Goal: Task Accomplishment & Management: Manage account settings

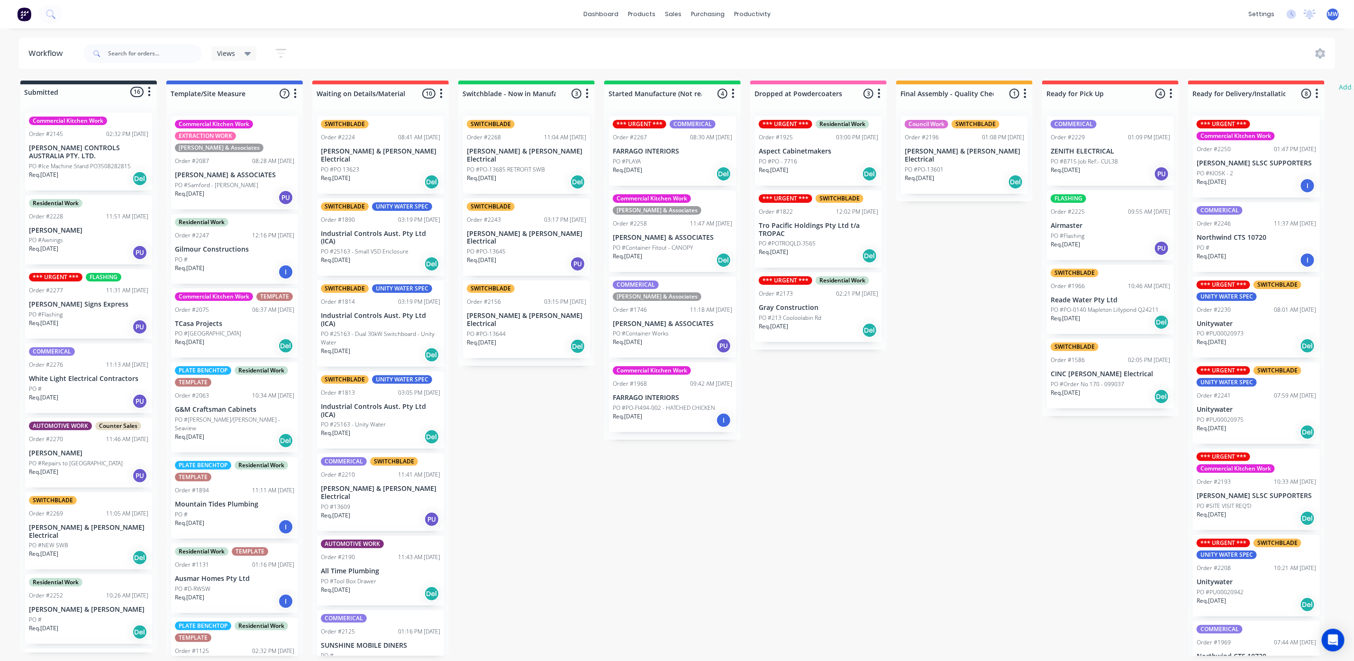
click at [662, 338] on div "Req. [DATE] PU" at bounding box center [672, 346] width 119 height 16
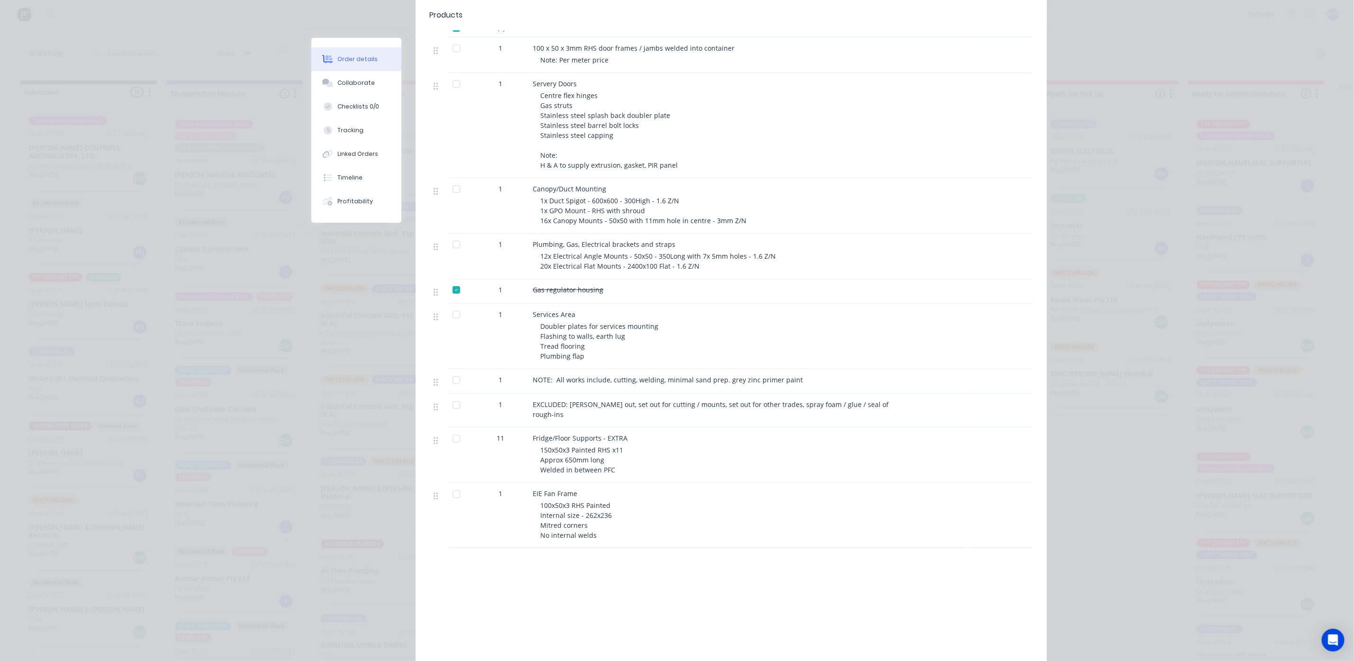
scroll to position [351, 0]
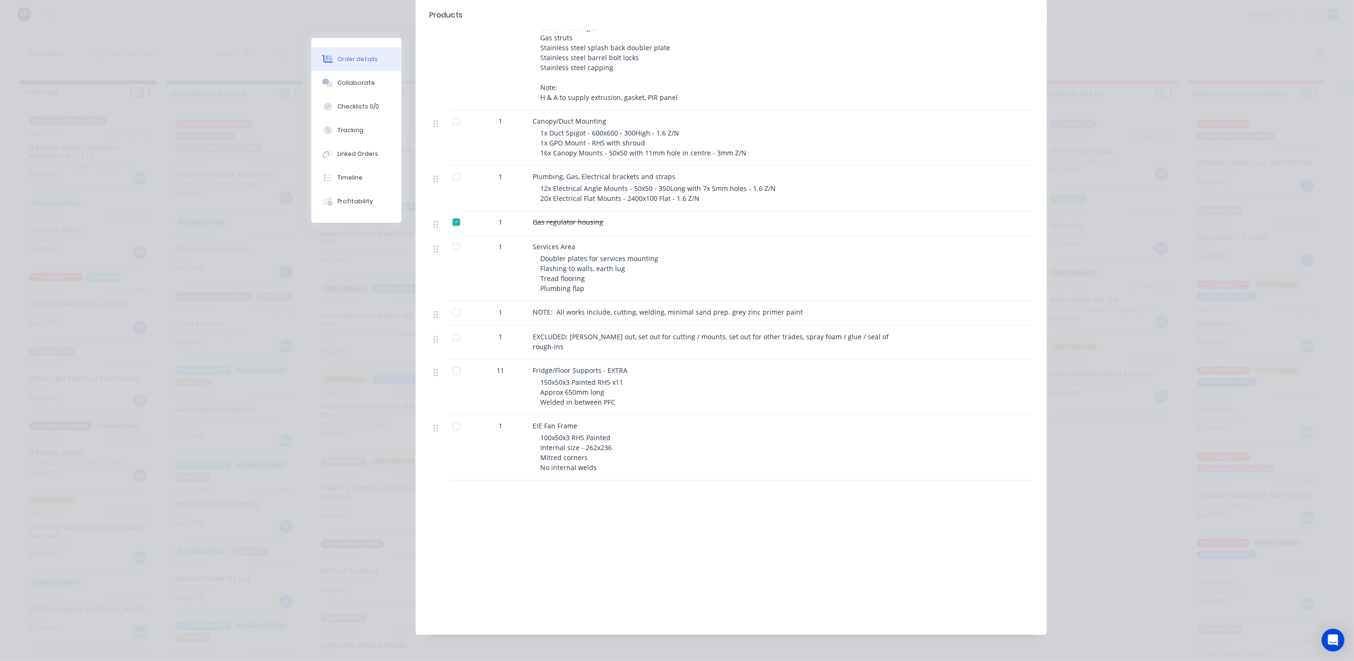
click at [452, 417] on div at bounding box center [456, 426] width 19 height 19
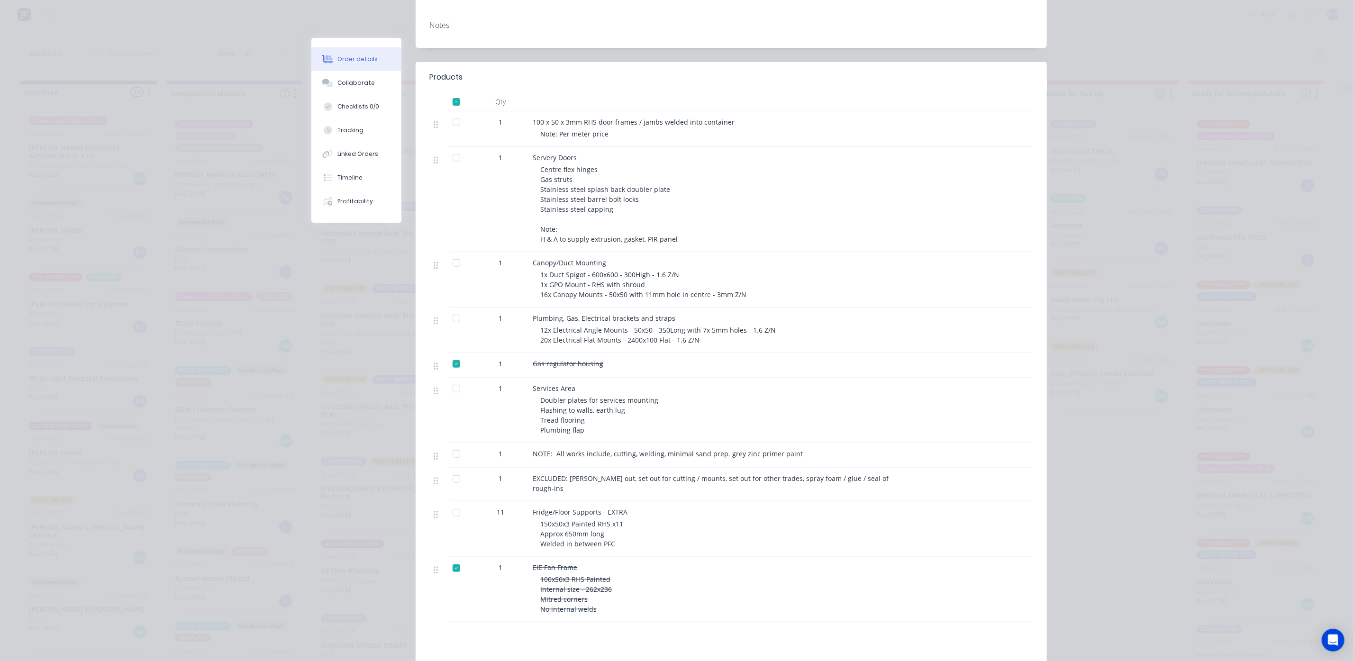
scroll to position [209, 0]
click at [454, 113] on div at bounding box center [456, 122] width 19 height 19
click at [447, 113] on div at bounding box center [456, 122] width 19 height 19
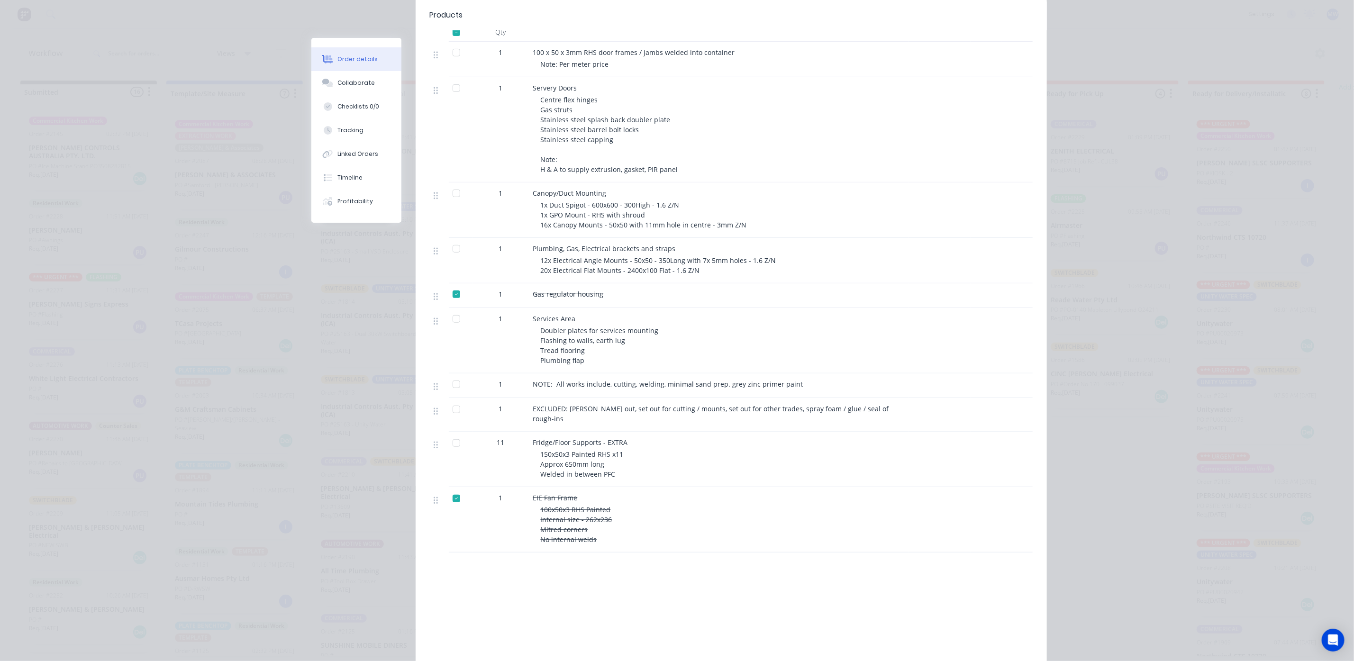
scroll to position [280, 0]
click at [455, 184] on div at bounding box center [456, 192] width 19 height 19
click at [450, 43] on div at bounding box center [456, 51] width 19 height 19
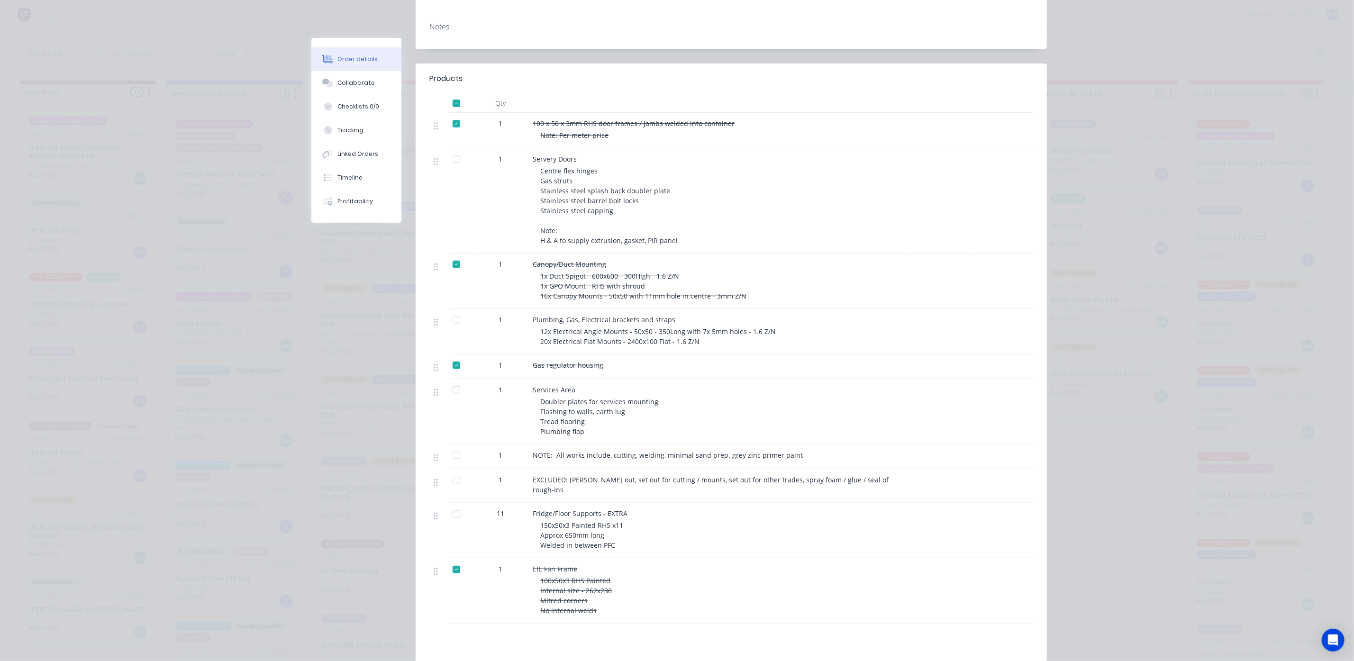
scroll to position [0, 0]
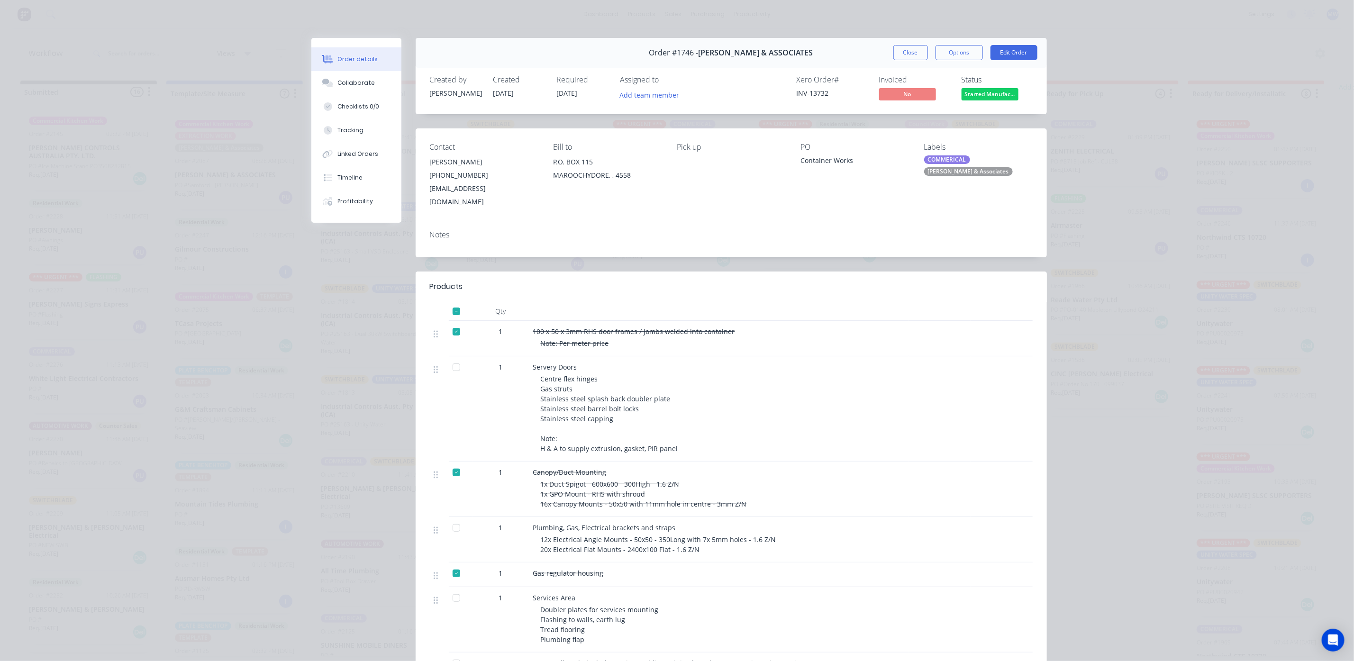
click at [905, 44] on div "Order #1746 - [PERSON_NAME] & ASSOCIATES Close Options Edit Order" at bounding box center [731, 53] width 631 height 30
click at [905, 50] on button "Close" at bounding box center [910, 52] width 35 height 15
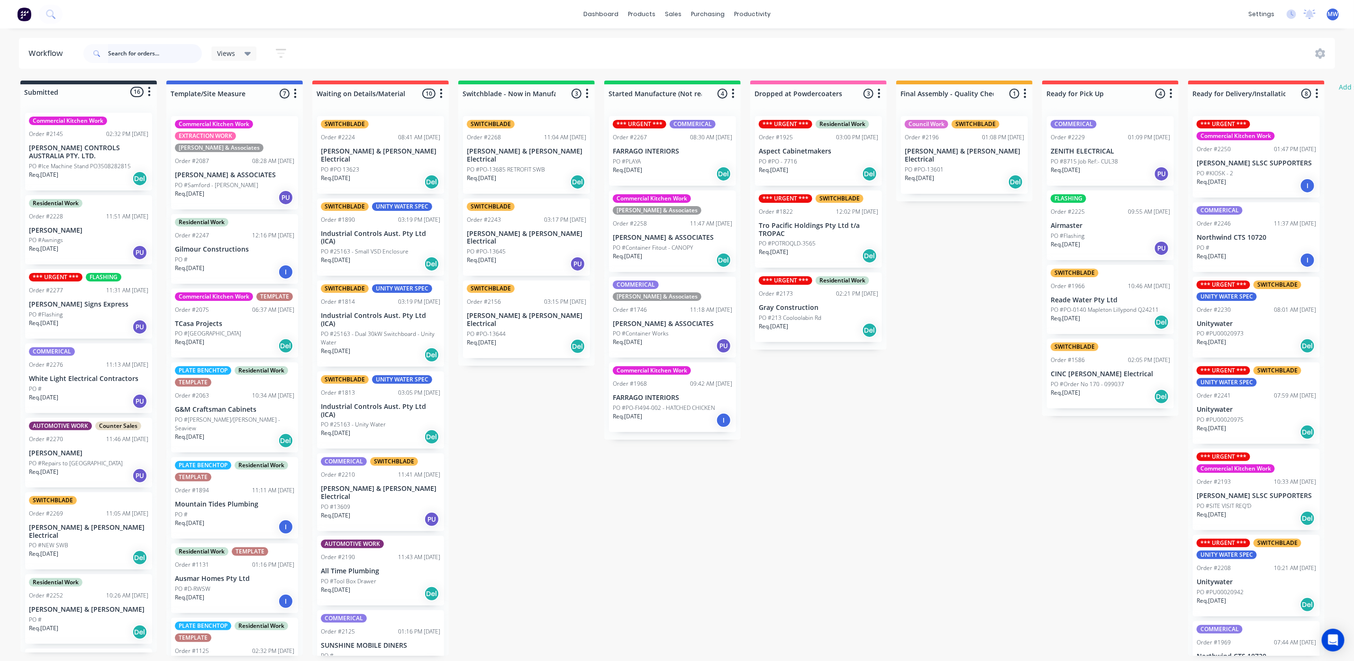
click at [159, 48] on input "text" at bounding box center [155, 53] width 94 height 19
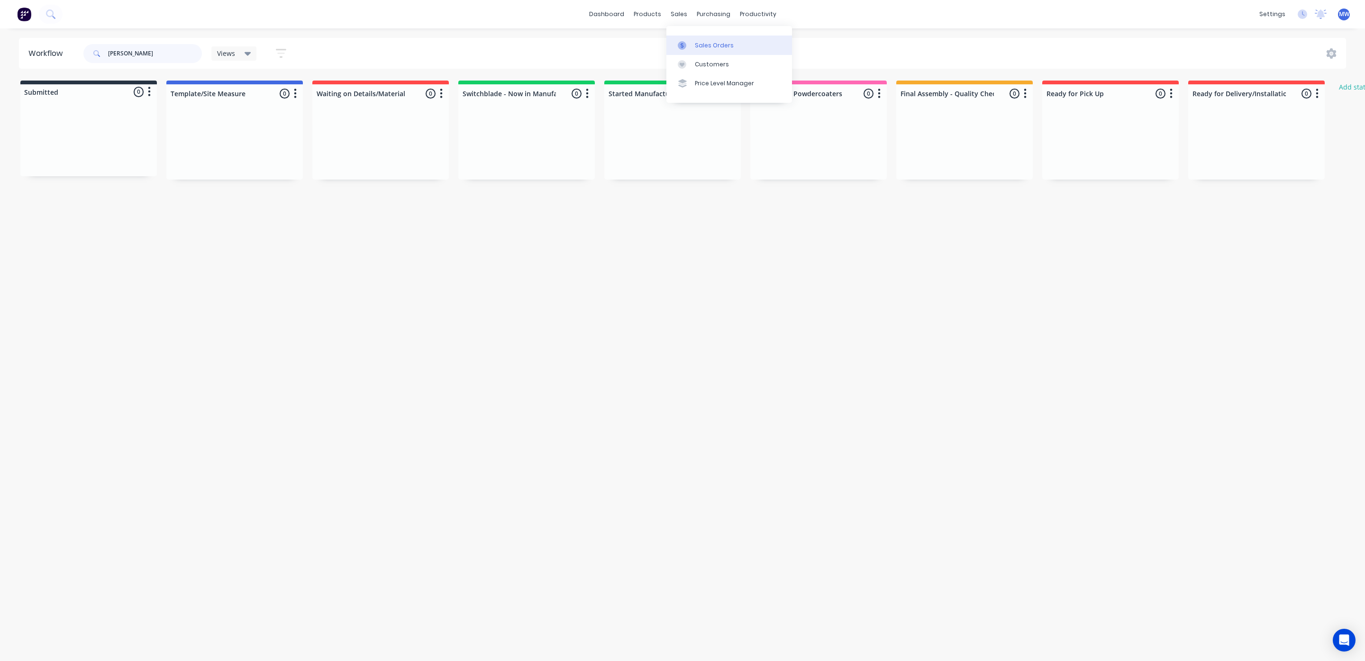
type input "[PERSON_NAME]"
click at [687, 44] on div at bounding box center [685, 45] width 14 height 9
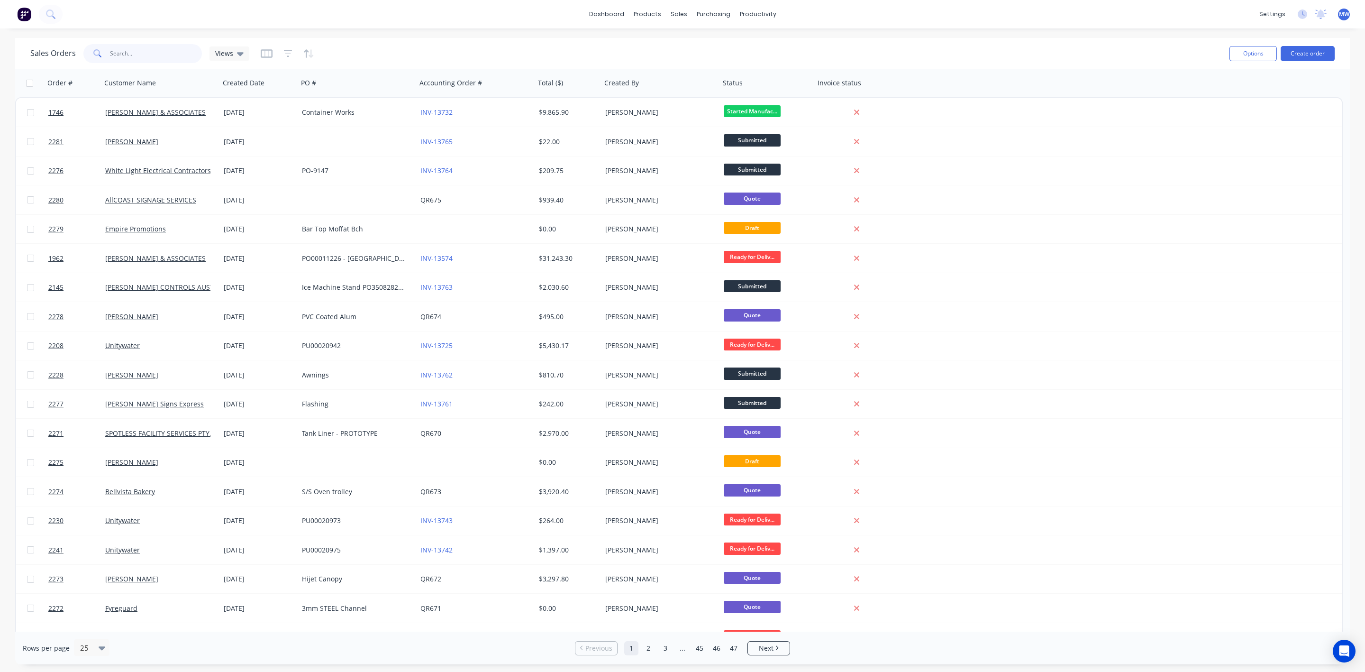
click at [136, 60] on input "text" at bounding box center [156, 53] width 92 height 19
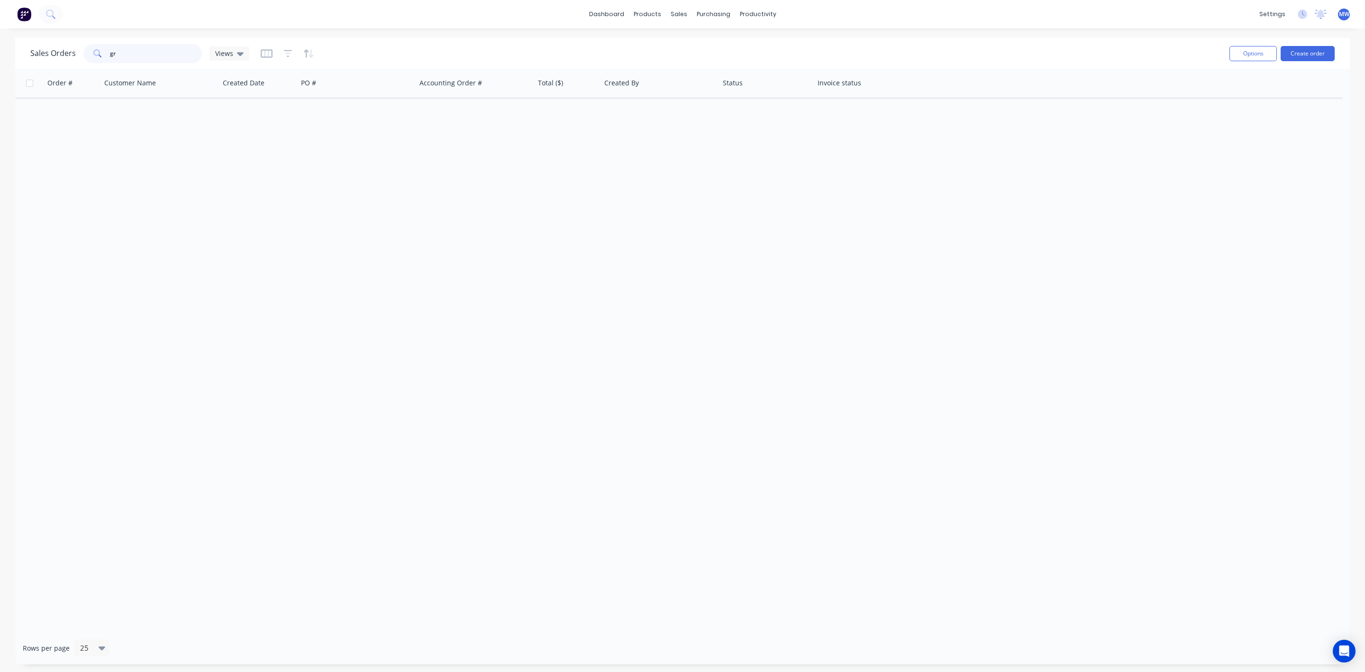
type input "g"
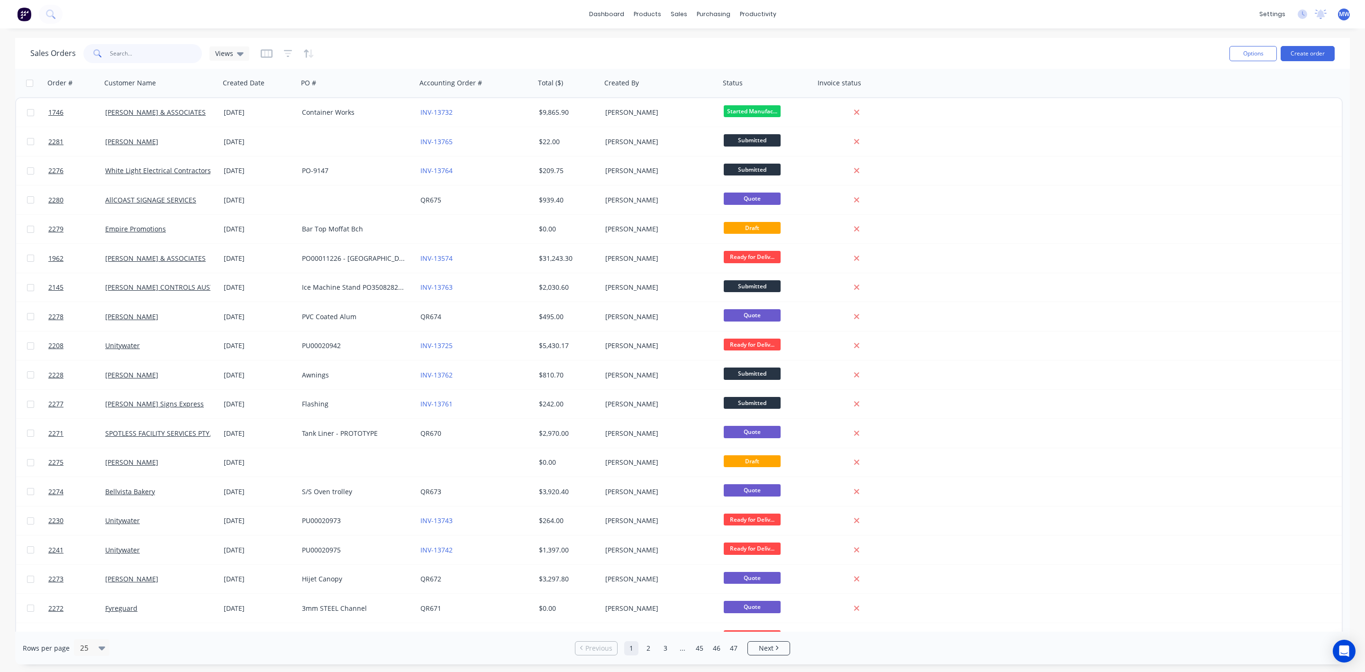
click at [178, 47] on input "text" at bounding box center [156, 53] width 92 height 19
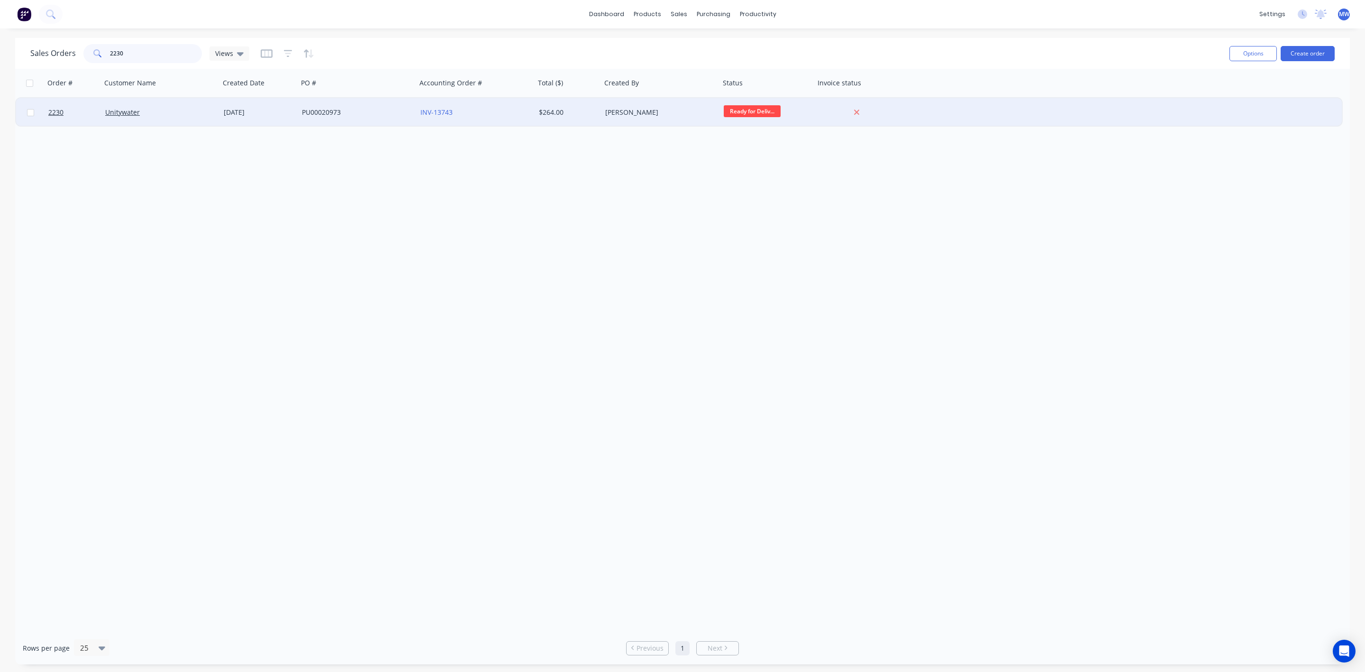
type input "2230"
click at [313, 116] on div "PU00020973" at bounding box center [354, 112] width 105 height 9
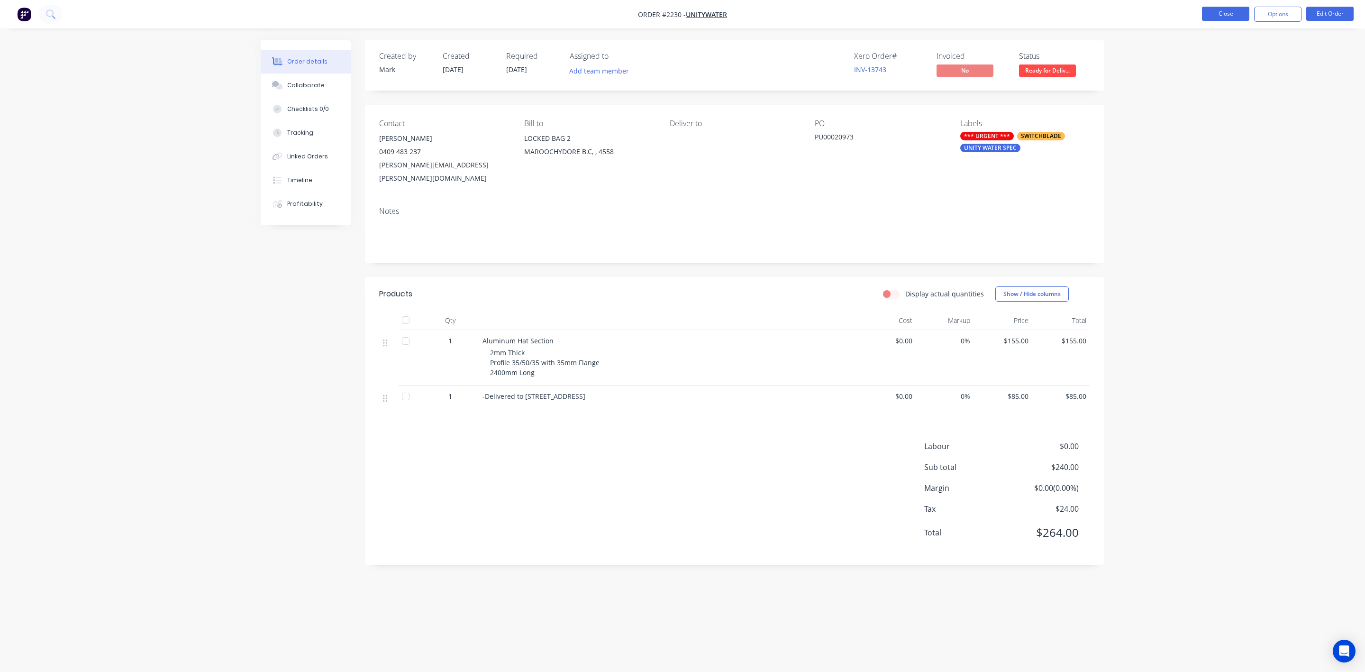
click at [1209, 9] on button "Close" at bounding box center [1225, 14] width 47 height 14
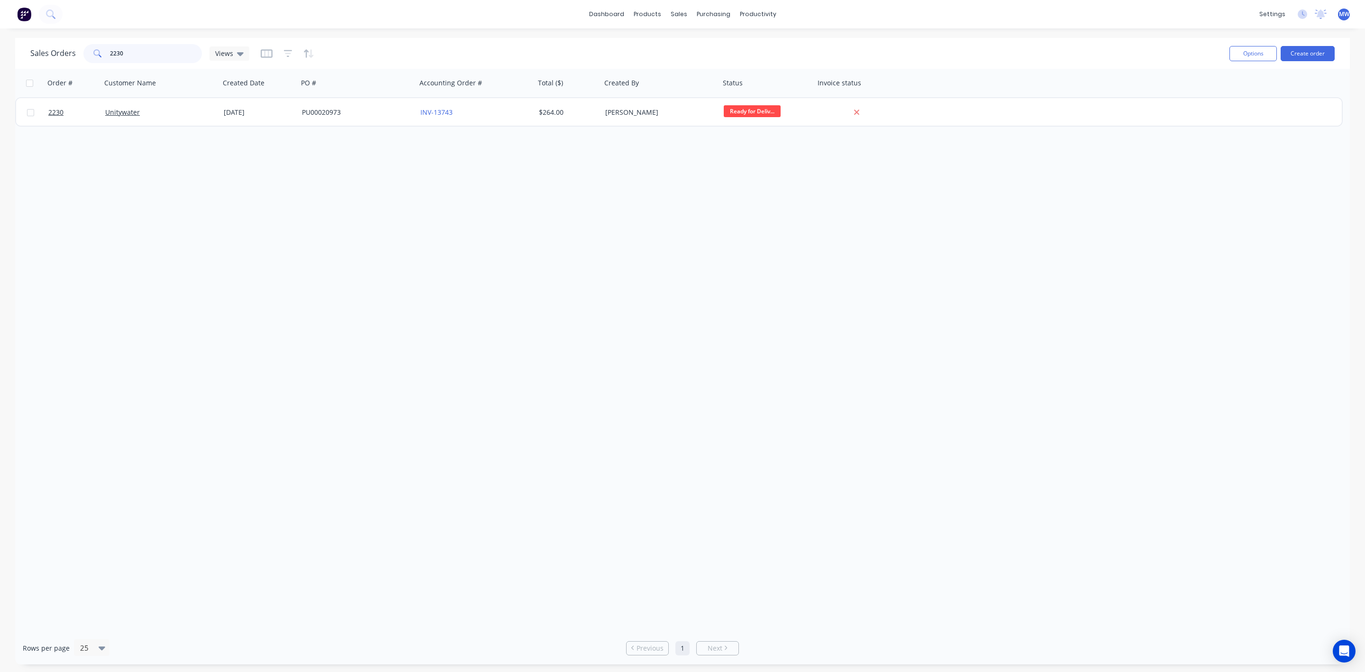
drag, startPoint x: 139, startPoint y: 53, endPoint x: 65, endPoint y: 52, distance: 73.9
click at [65, 52] on div "Sales Orders 2230 Views" at bounding box center [139, 53] width 219 height 19
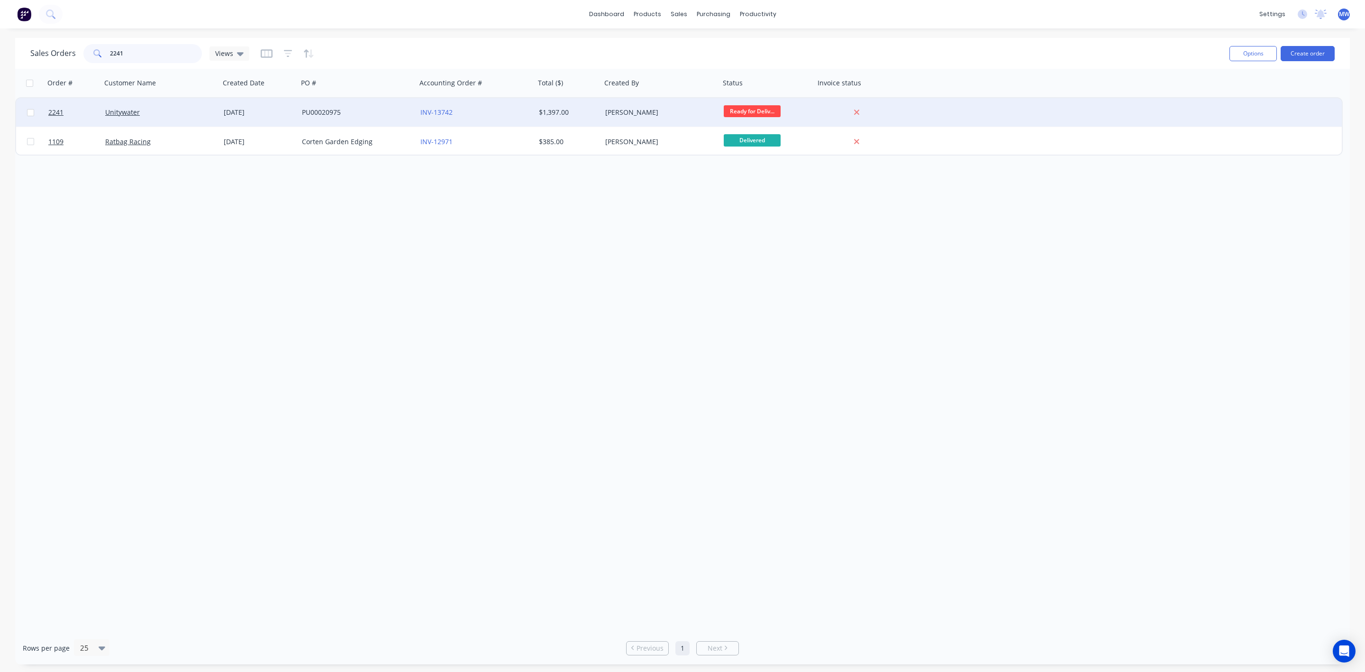
type input "2241"
click at [309, 117] on div "PU00020975" at bounding box center [354, 112] width 105 height 9
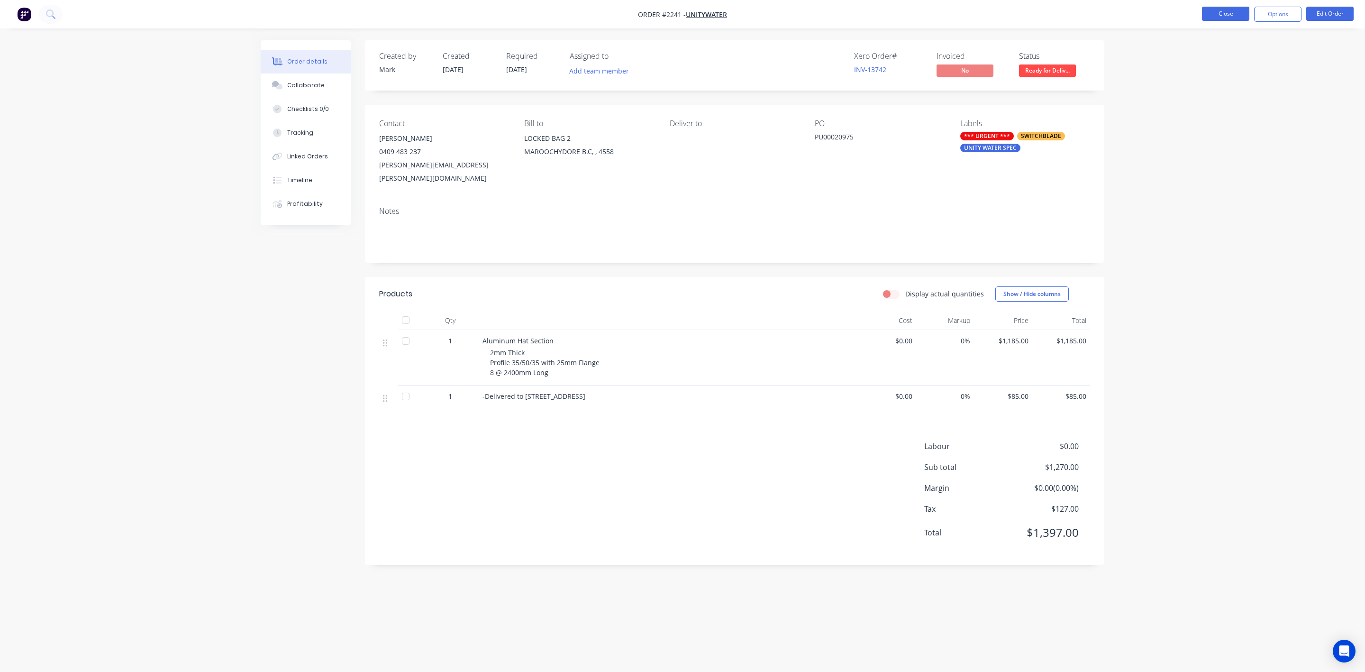
click at [1221, 12] on button "Close" at bounding box center [1225, 14] width 47 height 14
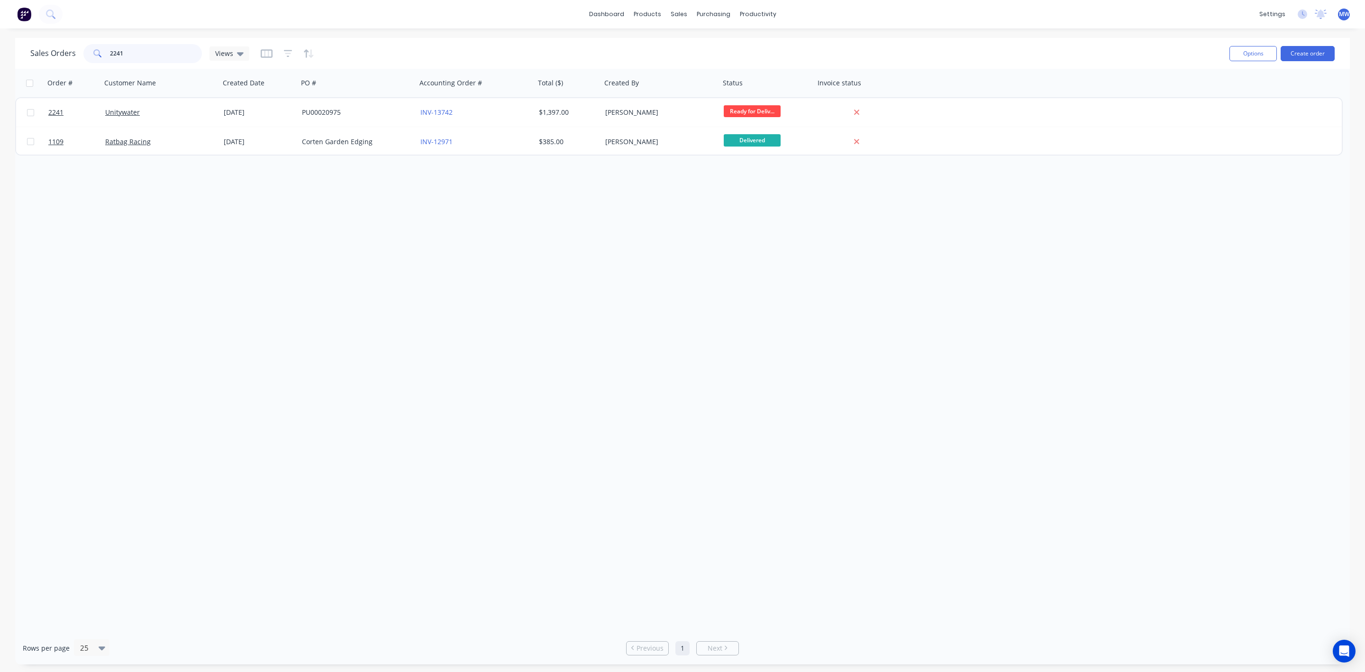
drag, startPoint x: 168, startPoint y: 57, endPoint x: 32, endPoint y: 58, distance: 136.0
click at [32, 58] on div "Sales Orders 2241 Views" at bounding box center [139, 53] width 219 height 19
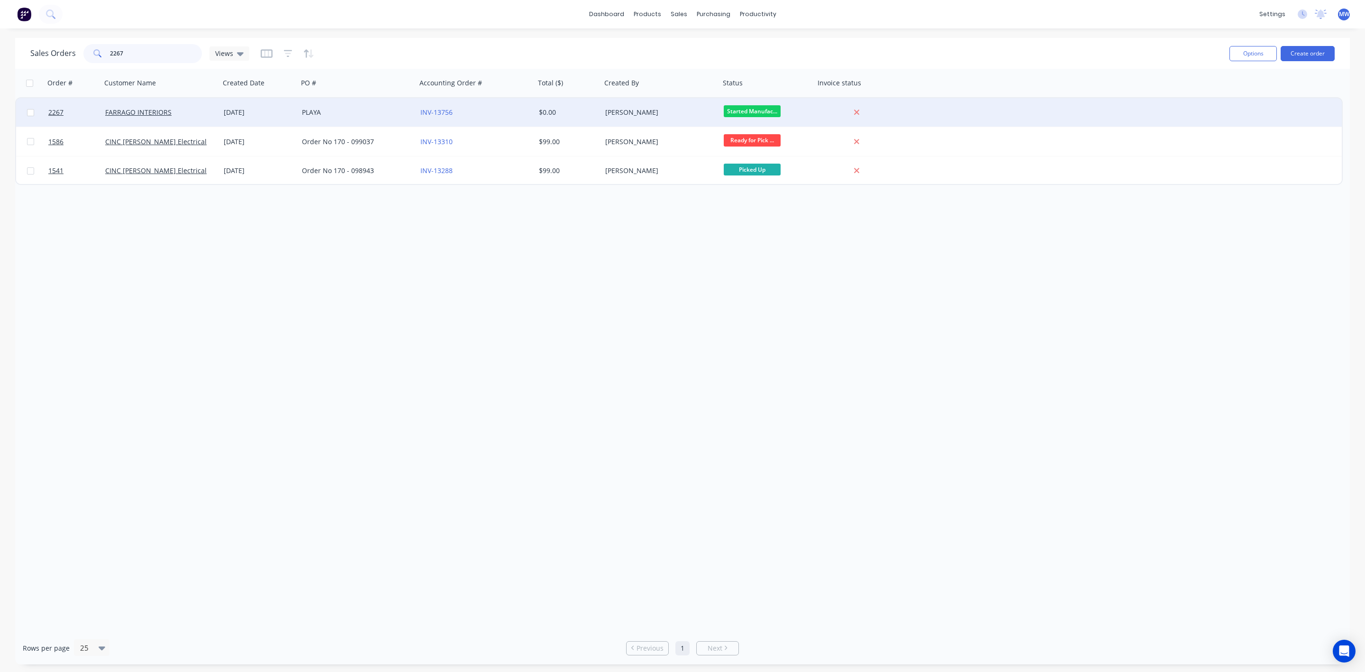
type input "2267"
click at [319, 111] on div "PLAYA" at bounding box center [354, 112] width 105 height 9
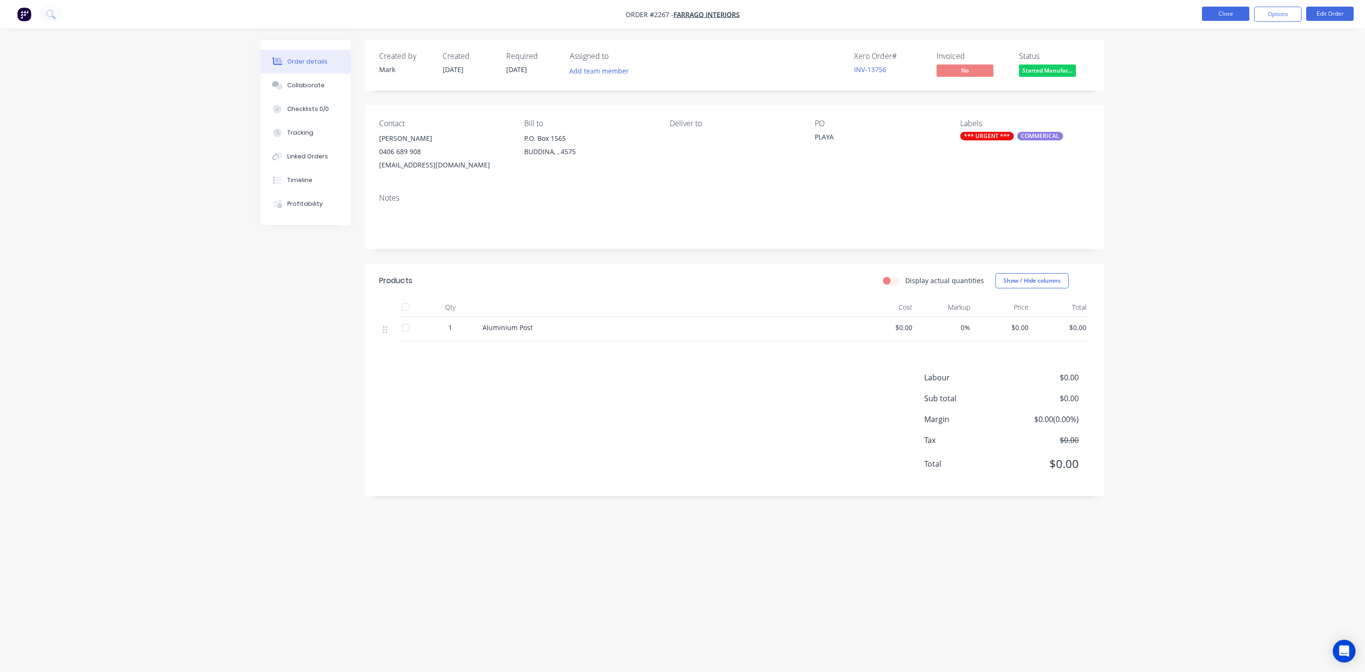
click at [1220, 13] on button "Close" at bounding box center [1225, 14] width 47 height 14
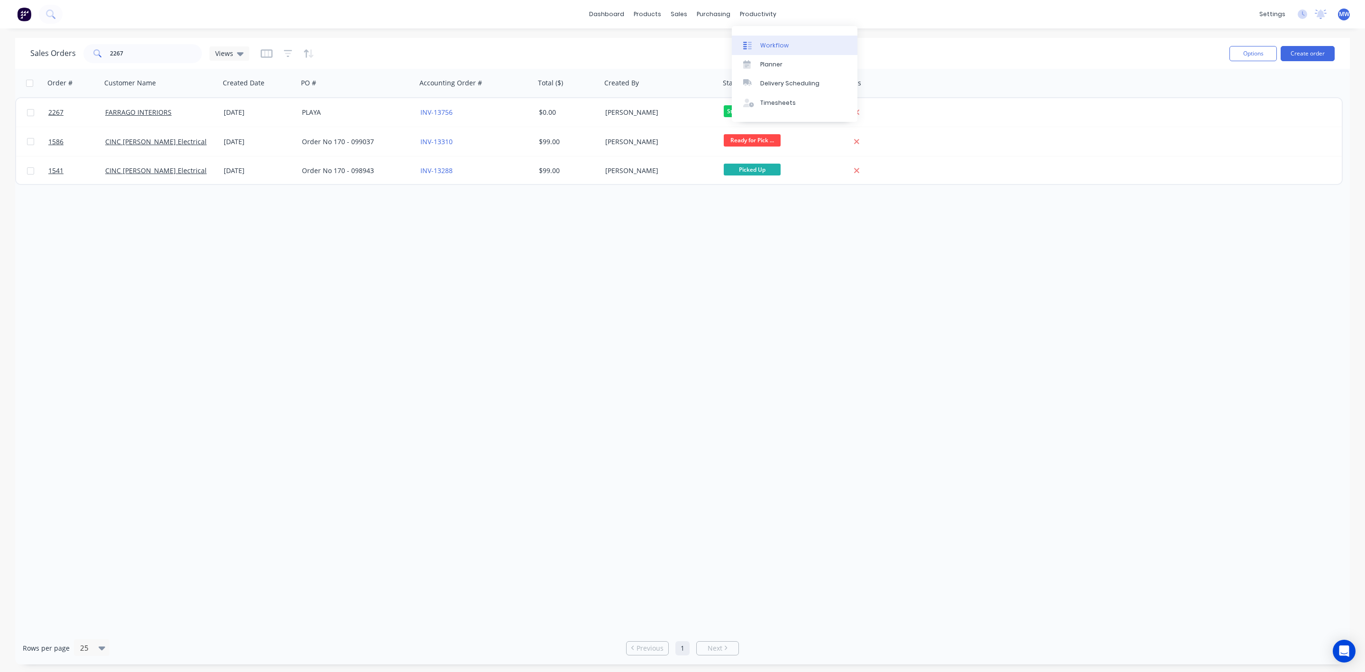
click at [761, 50] on link "Workflow" at bounding box center [795, 45] width 126 height 19
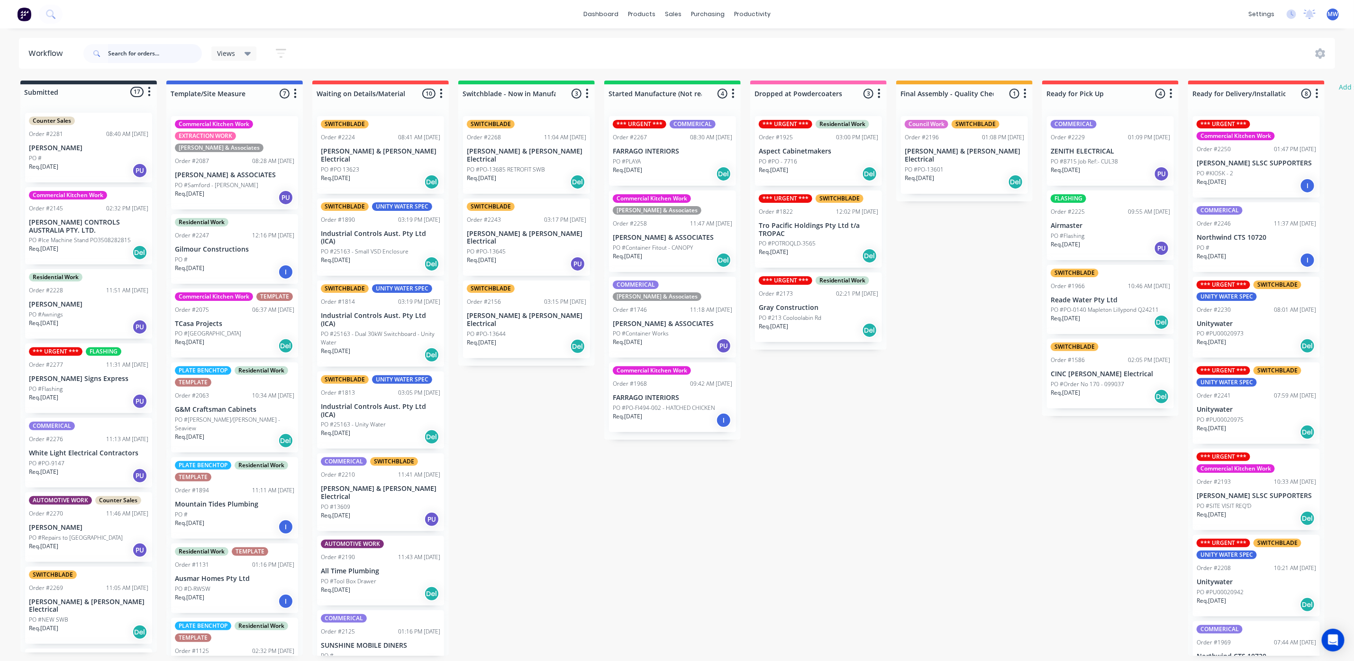
click at [173, 55] on input "text" at bounding box center [155, 53] width 94 height 19
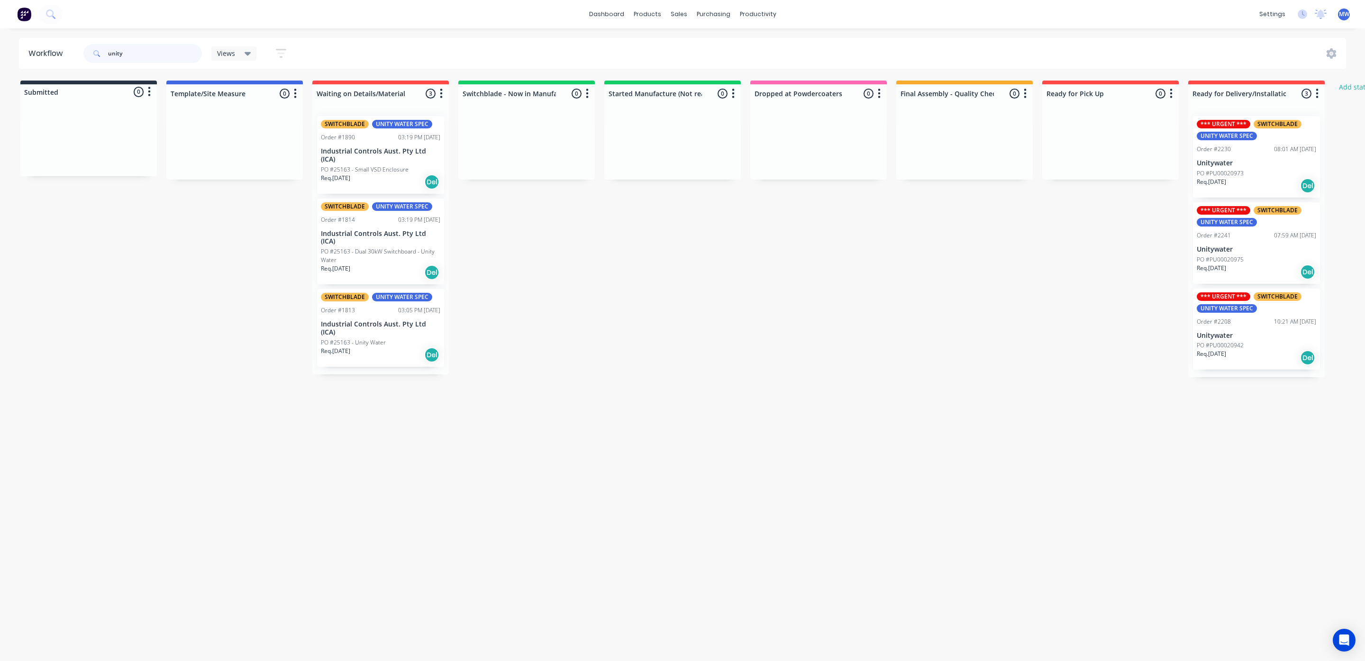
type input "unity"
click at [1245, 171] on div "PO #PU00020973" at bounding box center [1256, 173] width 119 height 9
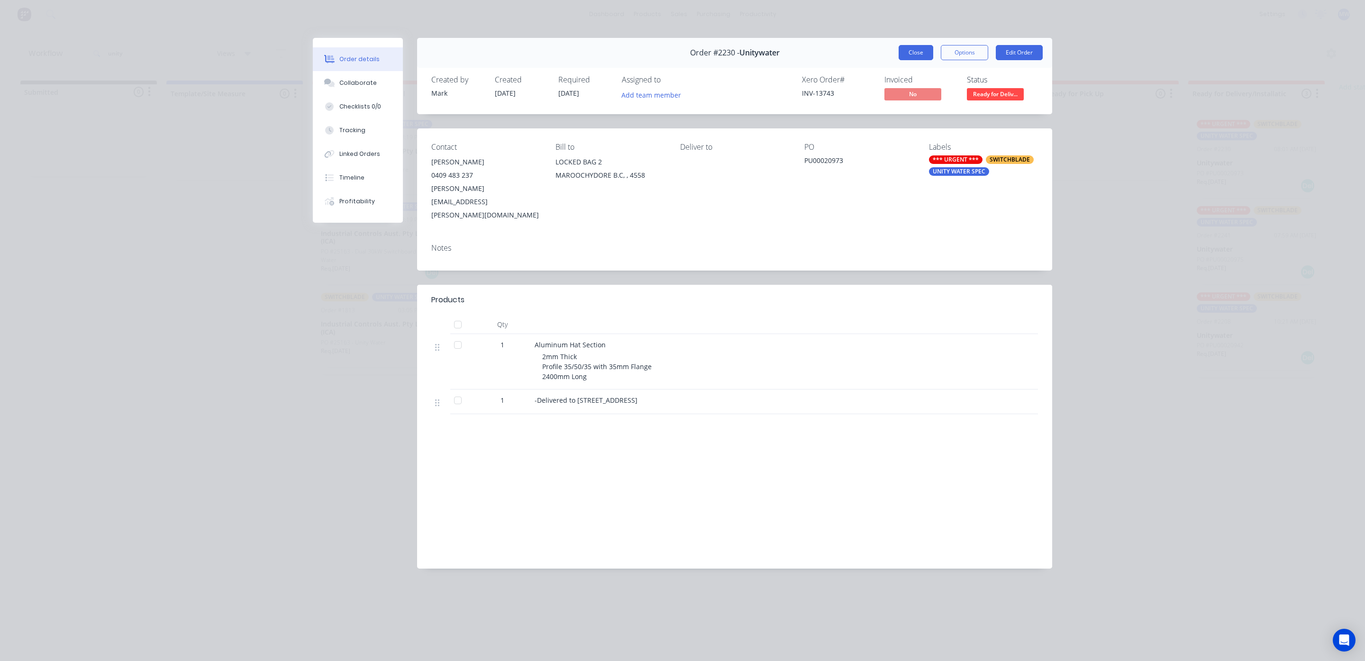
click at [917, 55] on button "Close" at bounding box center [916, 52] width 35 height 15
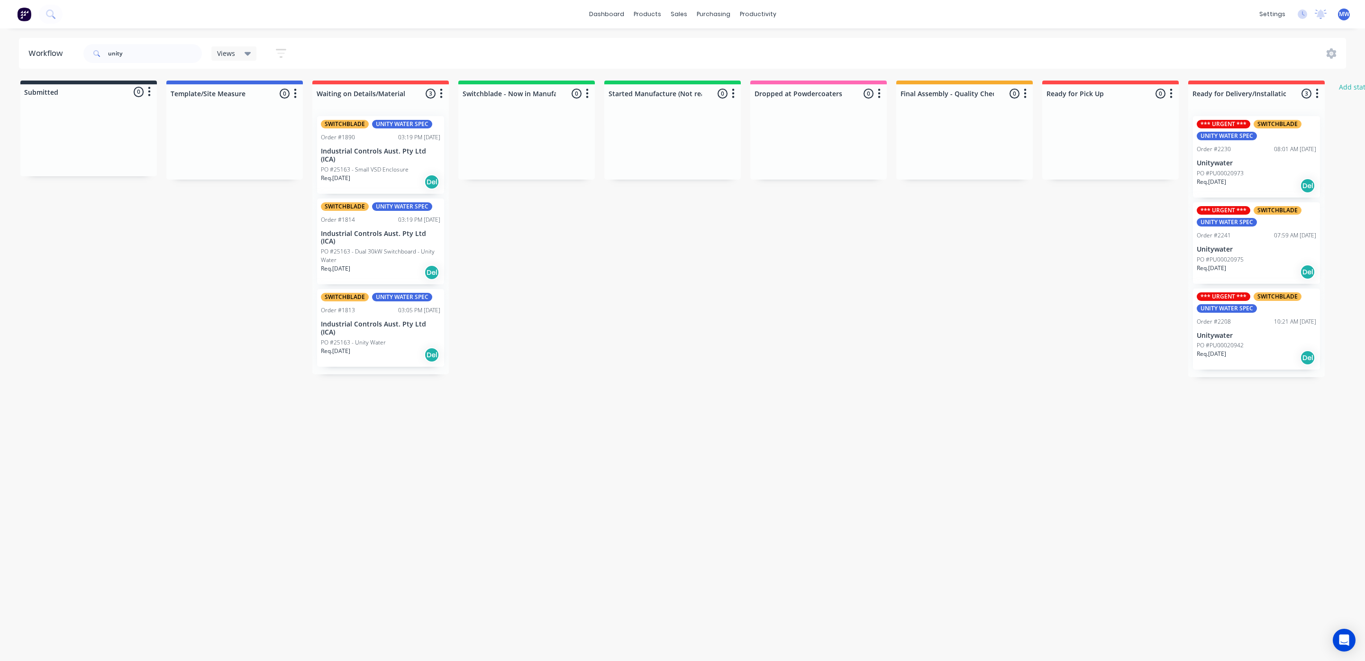
click at [1245, 242] on div "*** URGENT *** SWITCHBLADE UNITY WATER SPEC Order #2241 07:59 AM [DATE] Unitywa…" at bounding box center [1256, 243] width 127 height 82
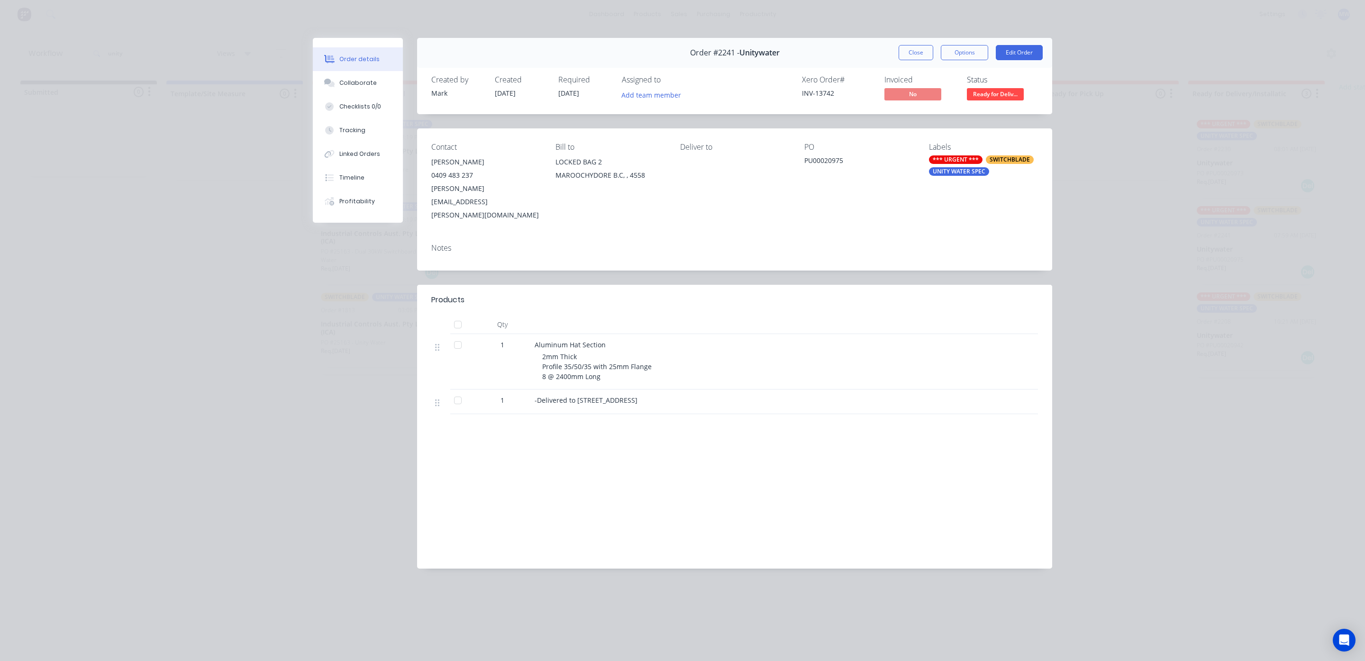
click at [901, 65] on div "Order #2241 - Unitywater Close Options Edit Order" at bounding box center [734, 53] width 635 height 30
click at [906, 57] on button "Close" at bounding box center [916, 52] width 35 height 15
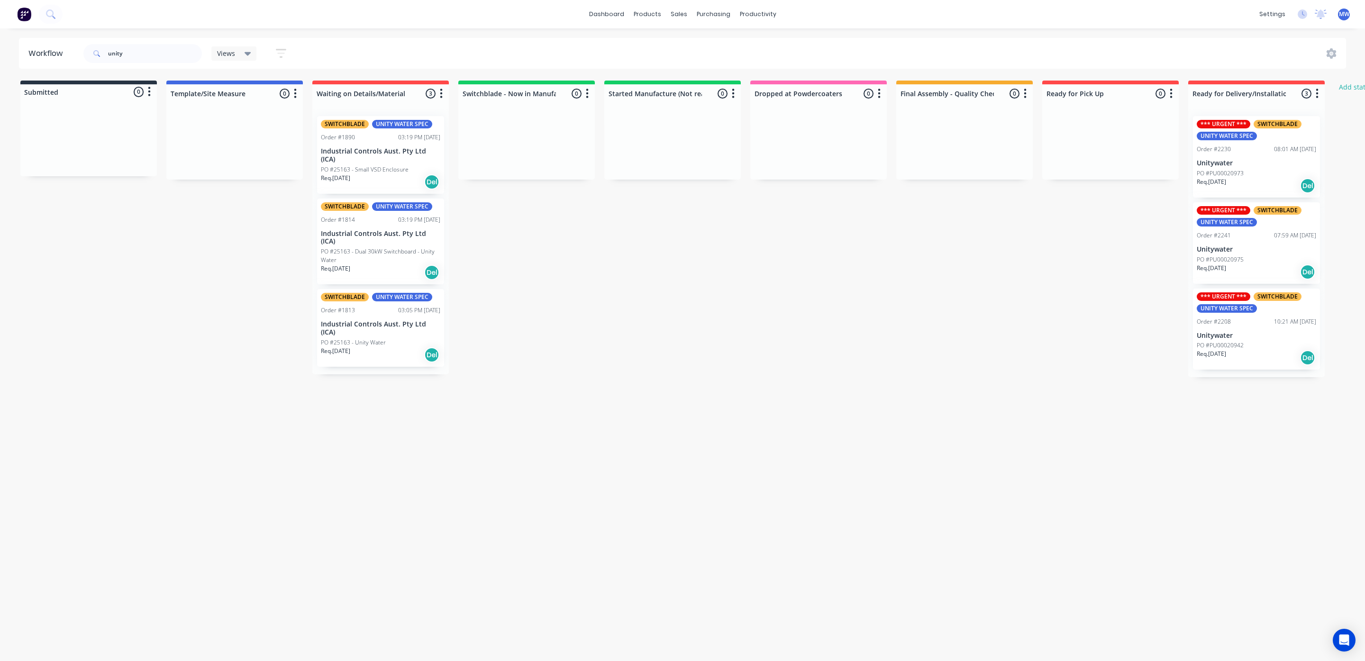
click at [1258, 341] on div "PO #PU00020942" at bounding box center [1256, 345] width 119 height 9
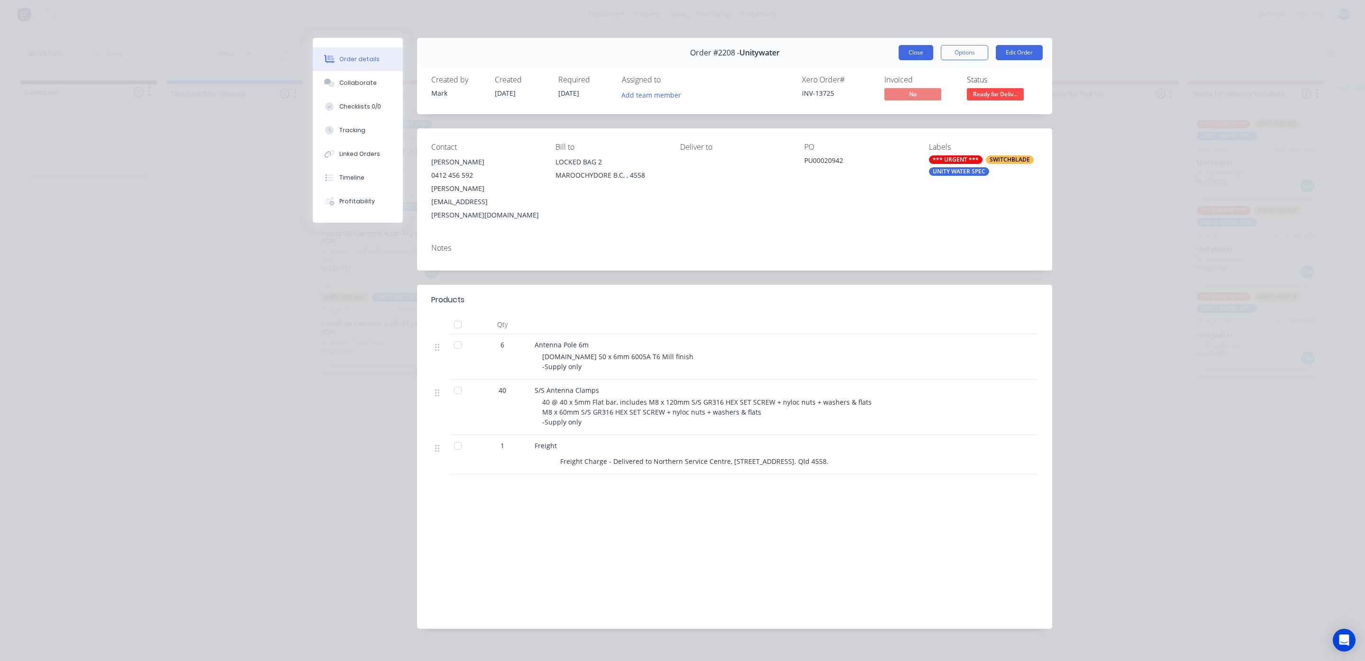
click at [906, 57] on button "Close" at bounding box center [916, 52] width 35 height 15
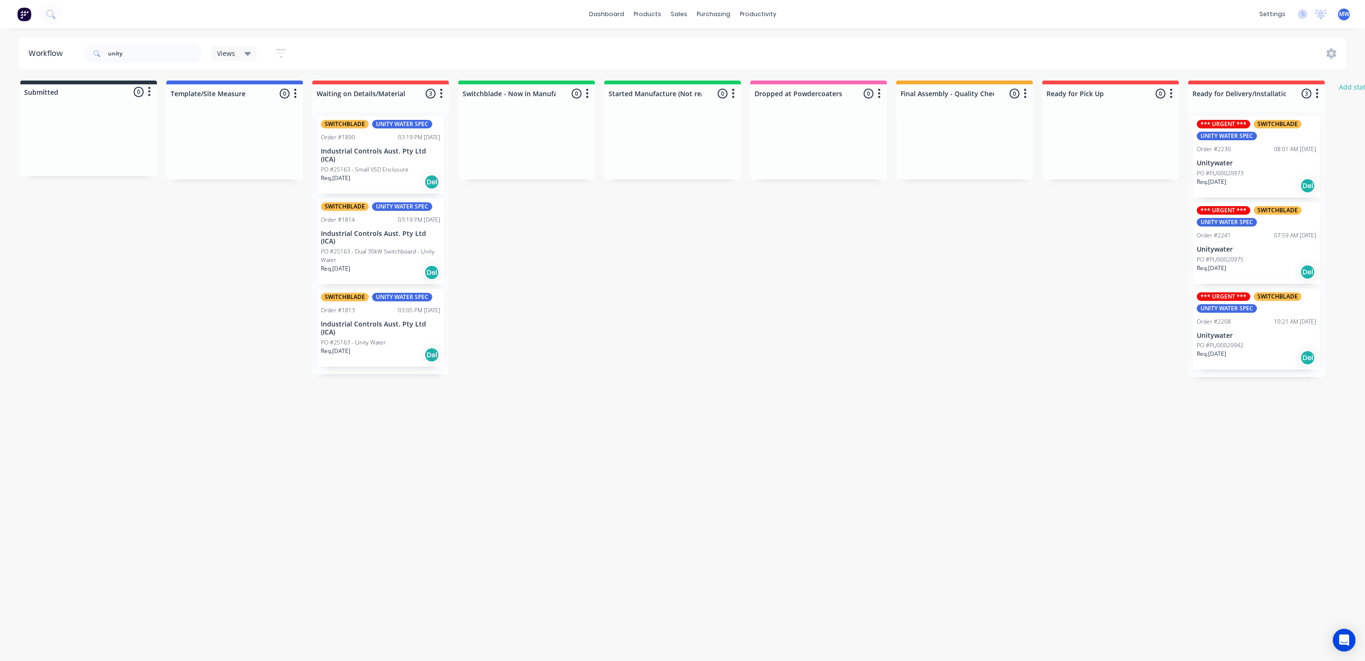
click at [1242, 341] on p "PO #PU00020942" at bounding box center [1220, 345] width 47 height 9
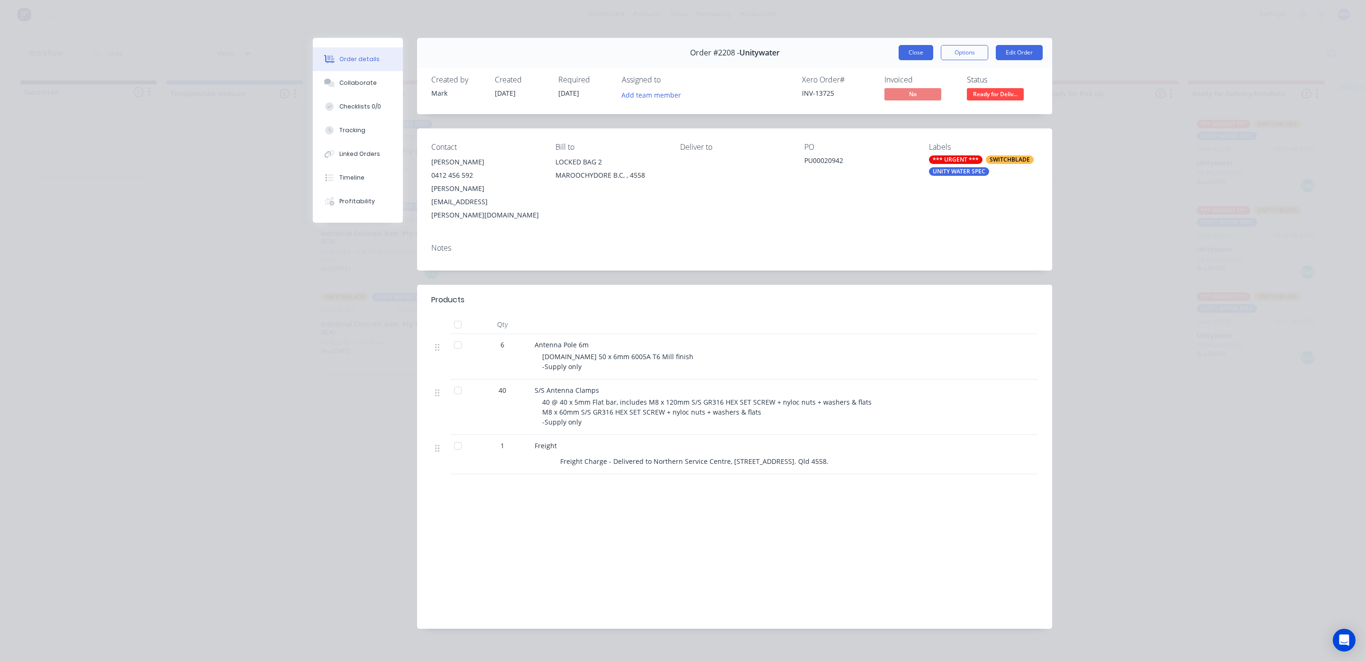
click at [917, 52] on button "Close" at bounding box center [916, 52] width 35 height 15
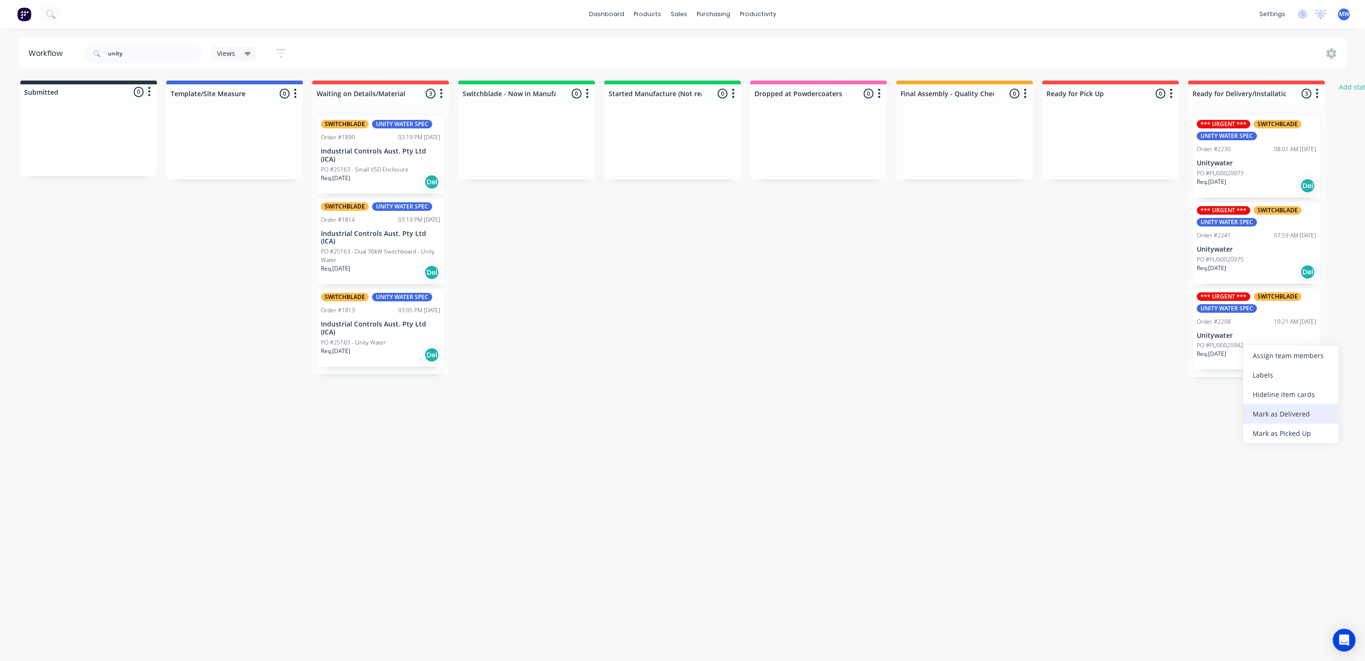
click at [1293, 410] on div "Mark as Delivered" at bounding box center [1290, 413] width 95 height 19
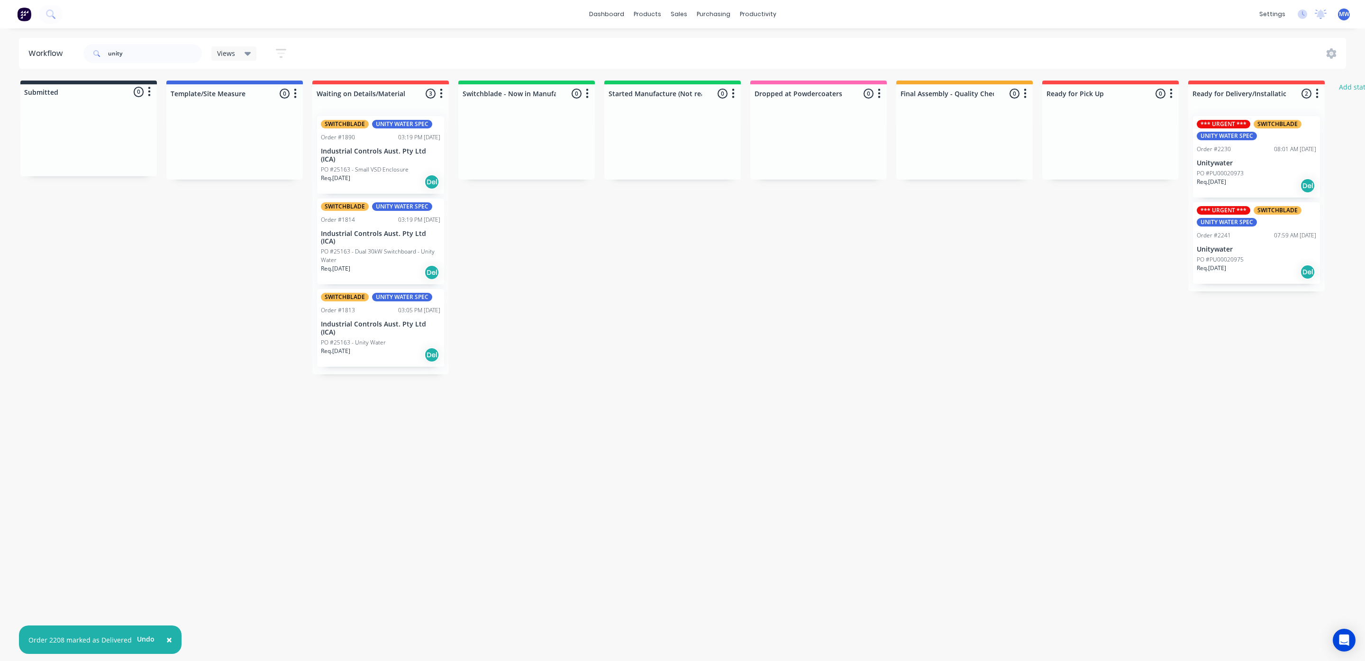
click at [1031, 412] on div "Workflow unity Views Save new view None (Default) edit SCSM - MAIN edit SUNCOAS…" at bounding box center [682, 340] width 1365 height 604
drag, startPoint x: 141, startPoint y: 58, endPoint x: 37, endPoint y: 60, distance: 103.3
click at [37, 60] on header "Workflow unity Views Save new view None (Default) edit SCSM - MAIN edit SUNCOAS…" at bounding box center [683, 53] width 1328 height 31
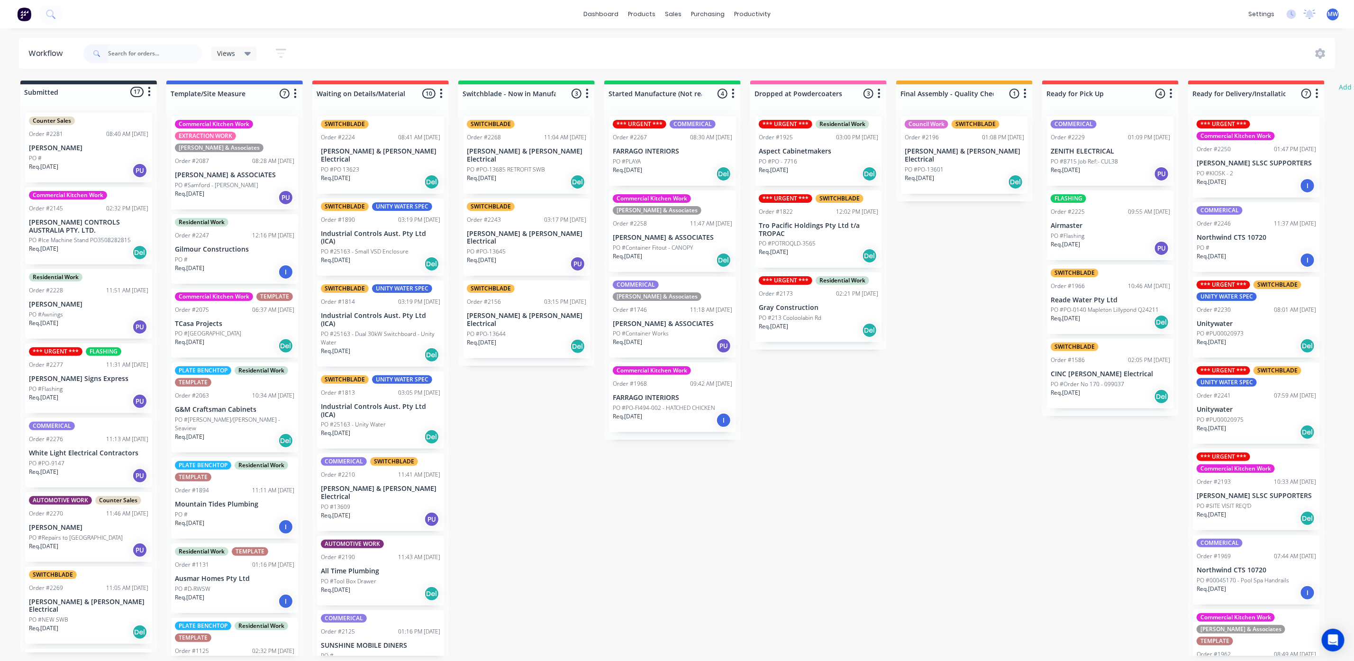
click at [837, 520] on div "Submitted 17 Status colour #273444 hex #273444 Save Cancel Summaries Total orde…" at bounding box center [783, 368] width 1581 height 575
